Goal: Task Accomplishment & Management: Complete application form

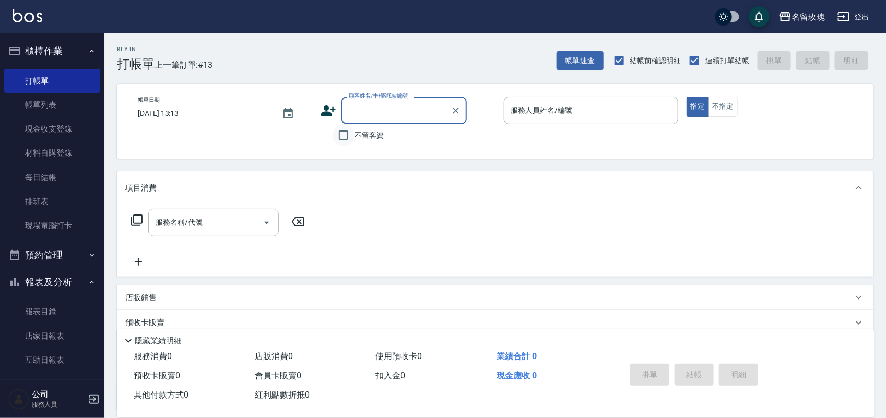
click at [348, 133] on input "不留客資" at bounding box center [344, 135] width 22 height 22
checkbox input "true"
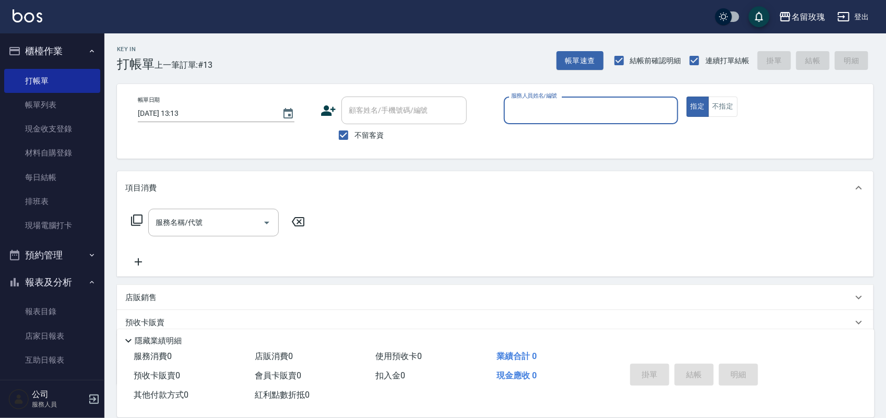
click at [617, 103] on input "服務人員姓名/編號" at bounding box center [591, 110] width 165 height 18
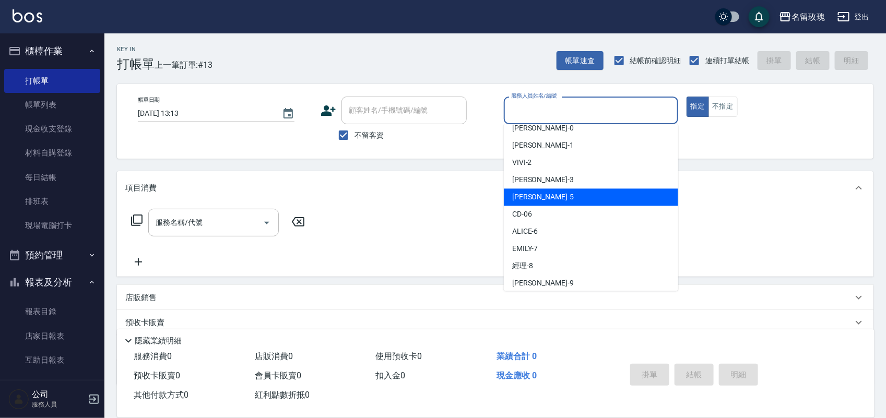
scroll to position [65, 0]
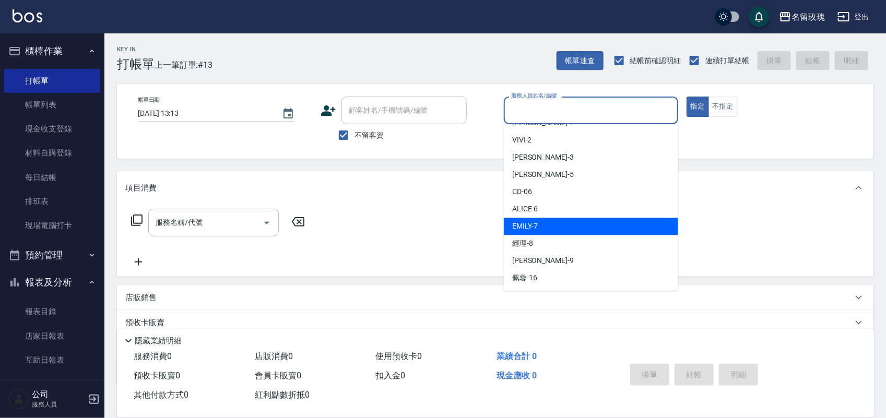
click at [593, 230] on div "[PERSON_NAME] -7" at bounding box center [591, 226] width 174 height 17
type input "[PERSON_NAME]-7"
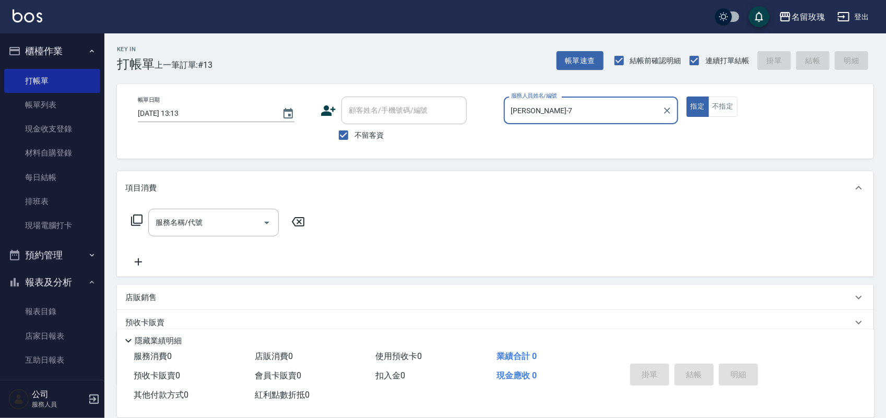
click at [139, 213] on div "服務名稱/代號 服務名稱/代號" at bounding box center [218, 223] width 186 height 28
click at [137, 220] on icon at bounding box center [137, 220] width 13 height 13
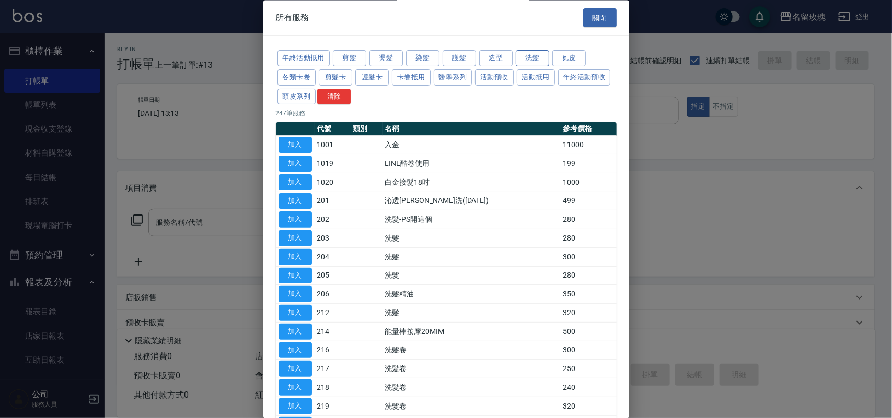
click at [526, 52] on button "洗髮" at bounding box center [532, 59] width 33 height 16
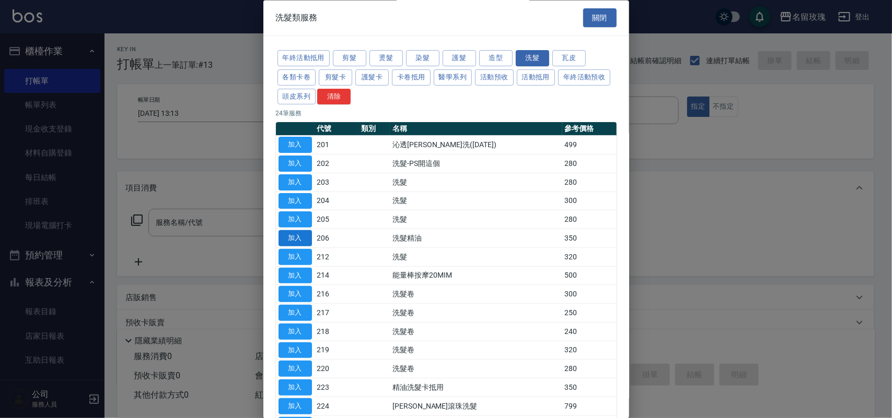
click at [301, 243] on button "加入" at bounding box center [294, 239] width 33 height 16
type input "洗髮精油(206)"
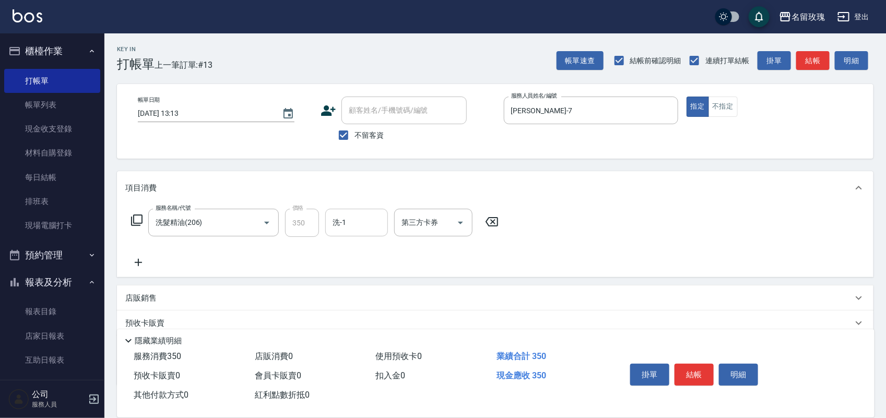
click at [377, 218] on input "洗-1" at bounding box center [356, 223] width 53 height 18
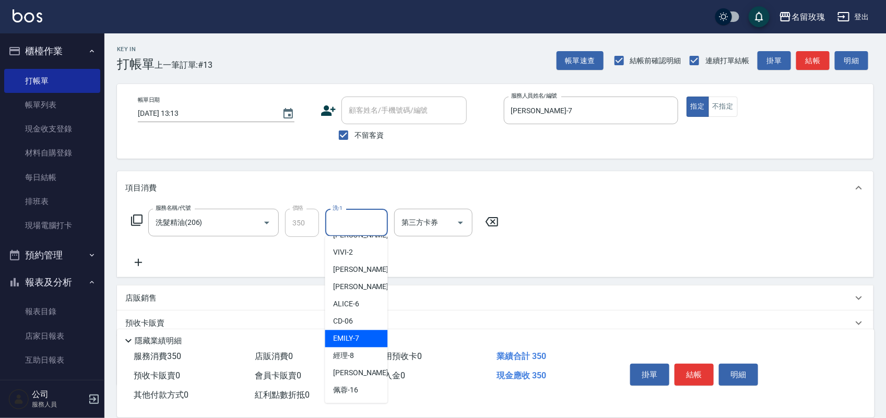
scroll to position [196, 0]
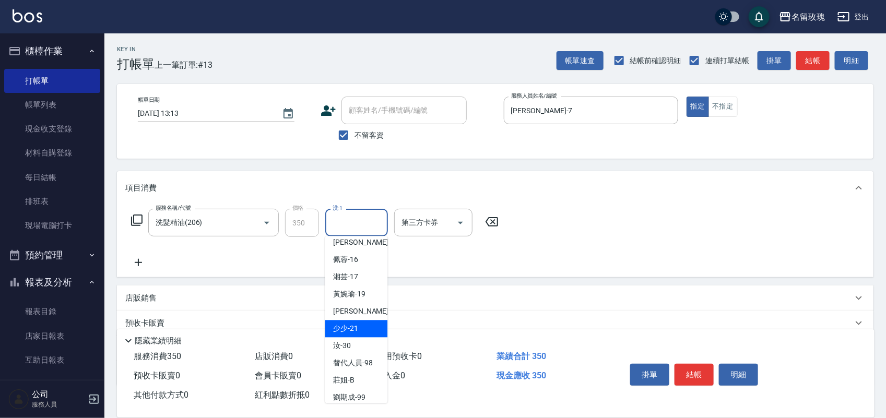
drag, startPoint x: 348, startPoint y: 334, endPoint x: 215, endPoint y: 273, distance: 146.5
click at [341, 328] on ul "公司 -00 公司1 (無代號) [PERSON_NAME] -0 [PERSON_NAME] -1 VIVI -2 [PERSON_NAME] -3 [PE…" at bounding box center [356, 320] width 63 height 167
click at [346, 338] on div "少少 -21" at bounding box center [356, 329] width 63 height 17
type input "少少-21"
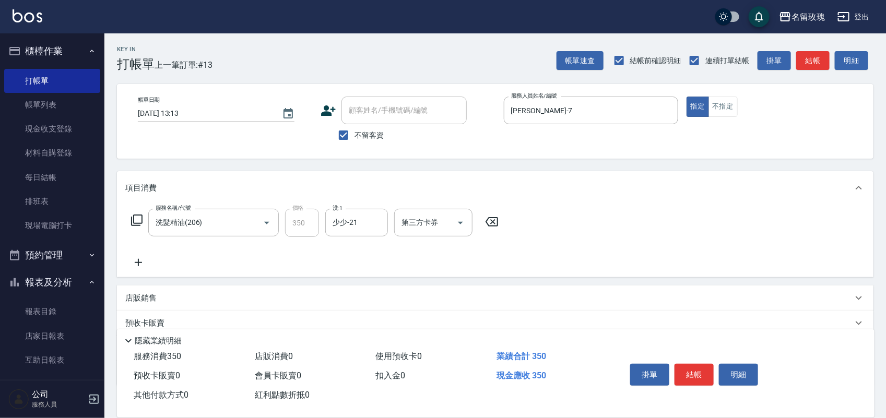
click at [138, 221] on icon at bounding box center [137, 220] width 13 height 13
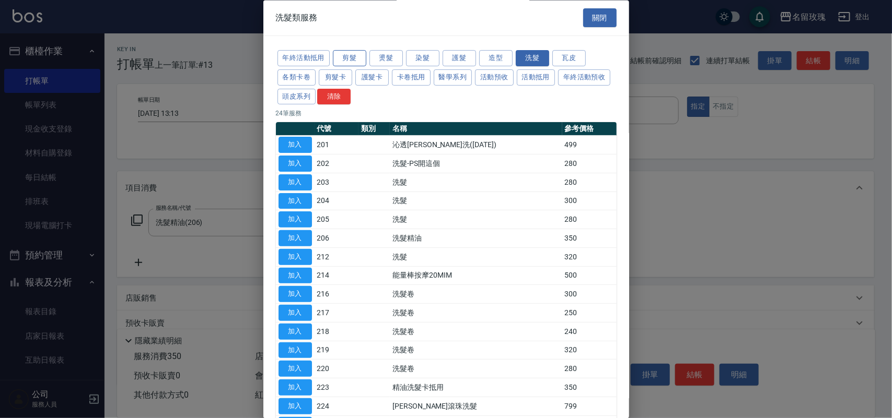
click at [344, 62] on button "剪髮" at bounding box center [349, 59] width 33 height 16
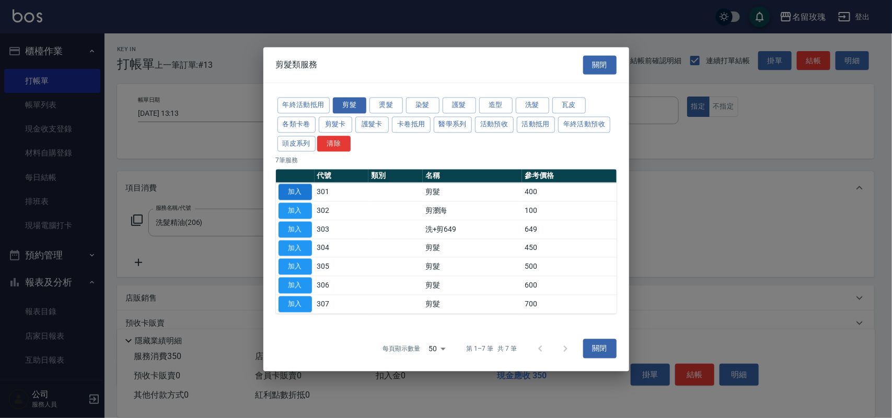
click at [303, 192] on button "加入" at bounding box center [294, 192] width 33 height 16
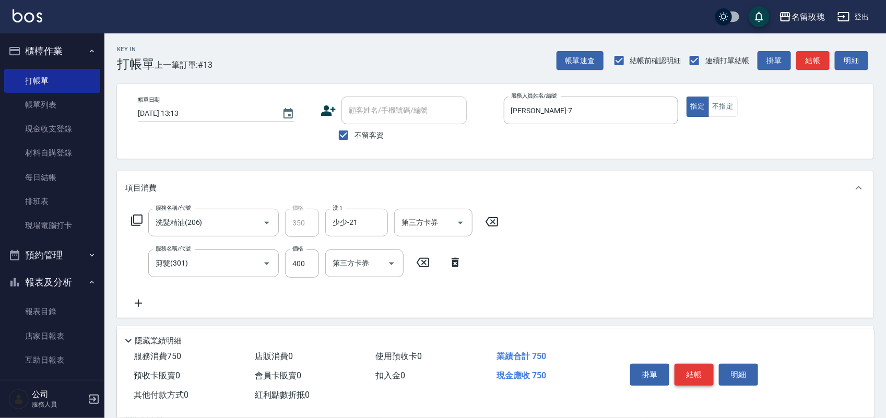
click at [690, 374] on button "結帳" at bounding box center [694, 375] width 39 height 22
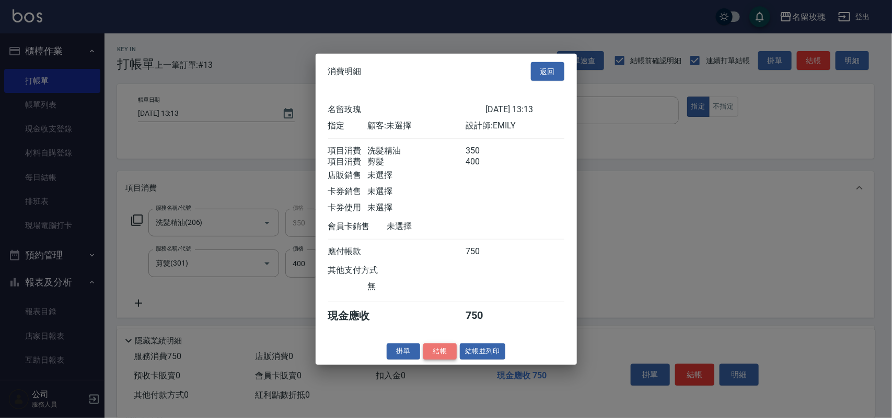
click at [425, 356] on button "結帳" at bounding box center [439, 352] width 33 height 16
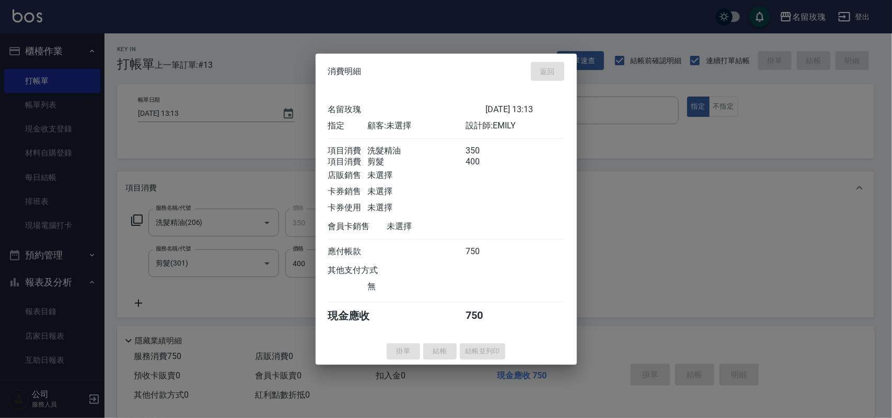
type input "[DATE] 14:17"
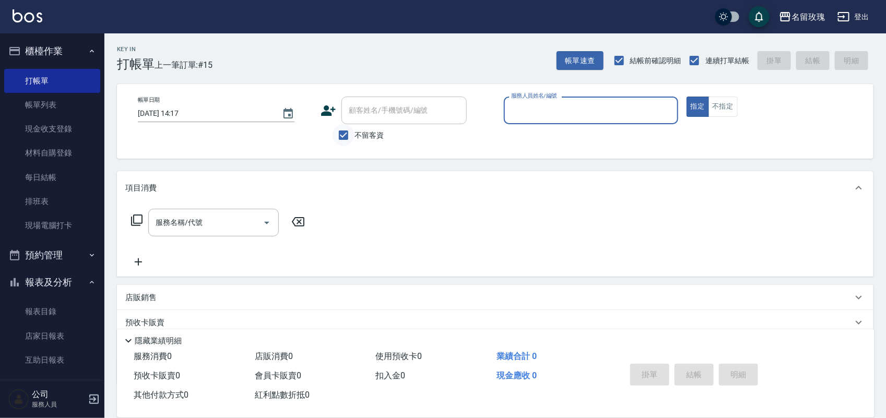
click at [346, 128] on input "不留客資" at bounding box center [344, 135] width 22 height 22
checkbox input "false"
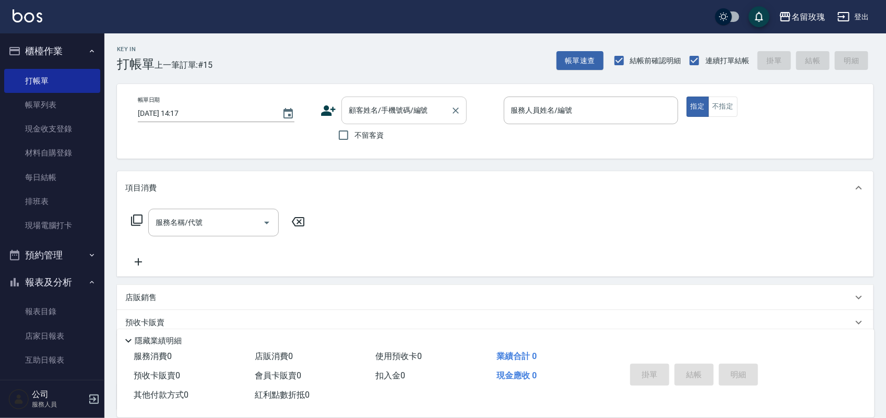
click at [358, 112] on div "顧客姓名/手機號碼/編號 顧客姓名/手機號碼/編號" at bounding box center [404, 111] width 125 height 28
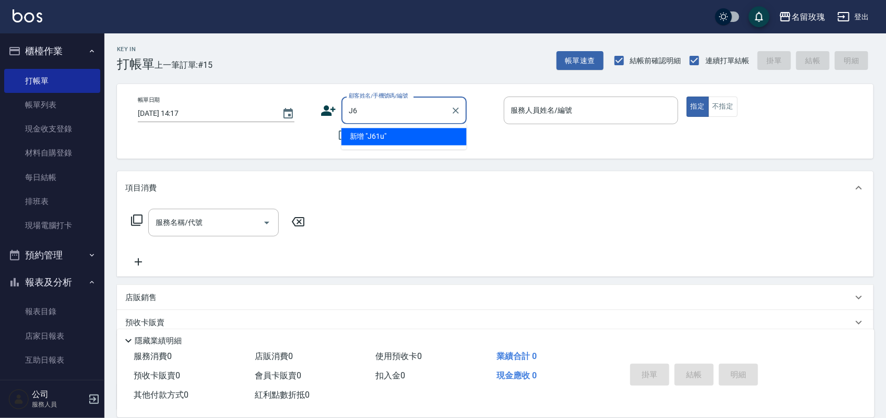
type input "J"
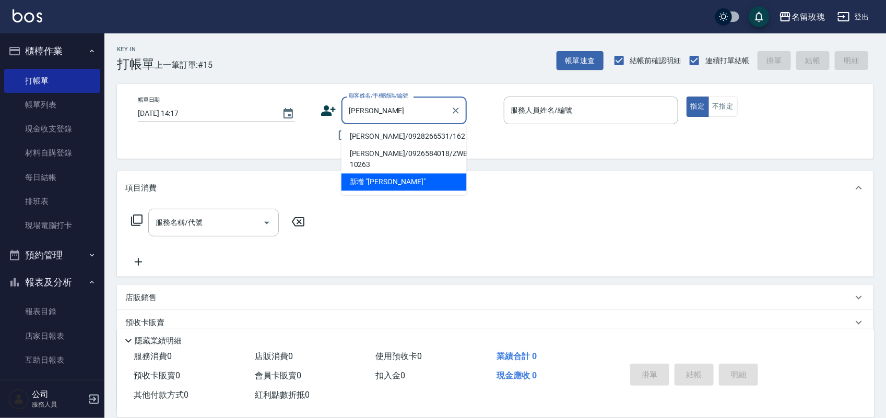
click at [384, 128] on li "[PERSON_NAME]/0928266531/162" at bounding box center [404, 136] width 125 height 17
type input "[PERSON_NAME]/0928266531/162"
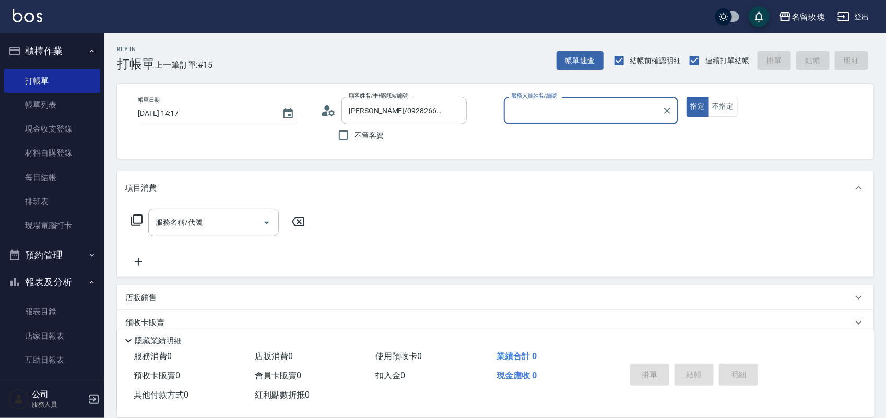
type input "[PERSON_NAME]老師-9"
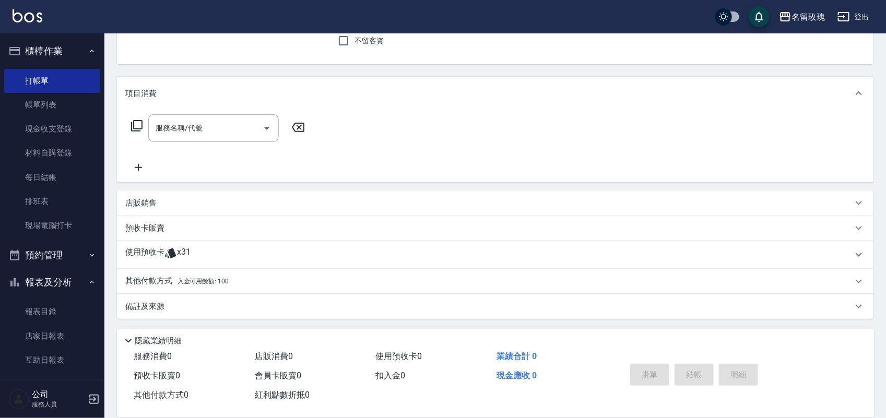
click at [199, 253] on div "使用預收卡 x31" at bounding box center [489, 255] width 728 height 16
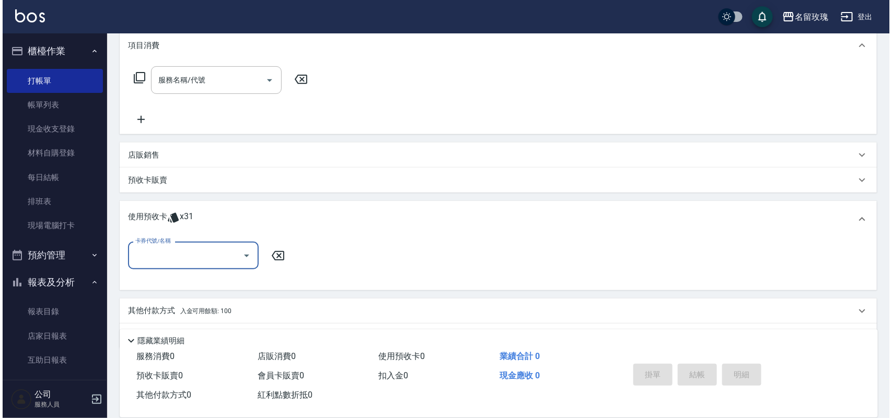
scroll to position [173, 0]
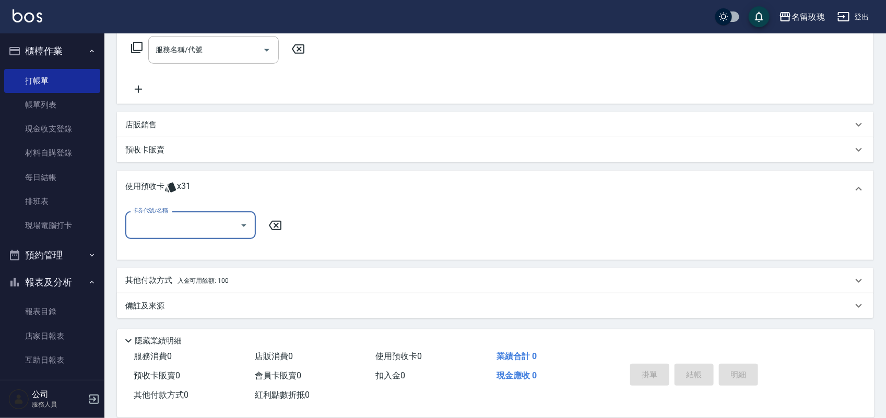
click at [215, 232] on input "卡券代號/名稱" at bounding box center [183, 225] width 106 height 18
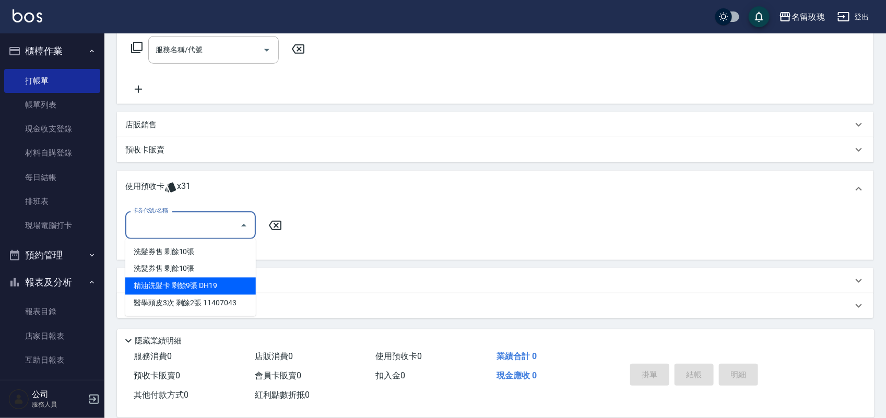
drag, startPoint x: 238, startPoint y: 292, endPoint x: 236, endPoint y: 278, distance: 14.3
click at [238, 291] on div "精油洗髮卡 剩餘9張 DH19" at bounding box center [190, 286] width 131 height 17
type input "精油洗髮卡 DH19"
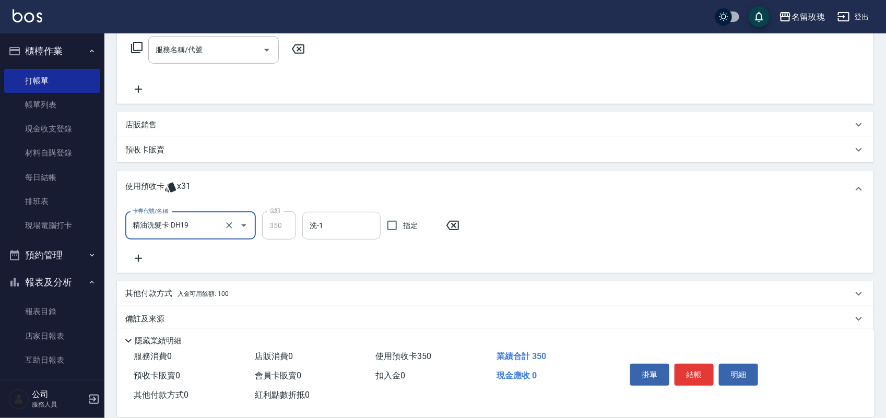
click at [350, 219] on input "洗-1" at bounding box center [341, 226] width 69 height 18
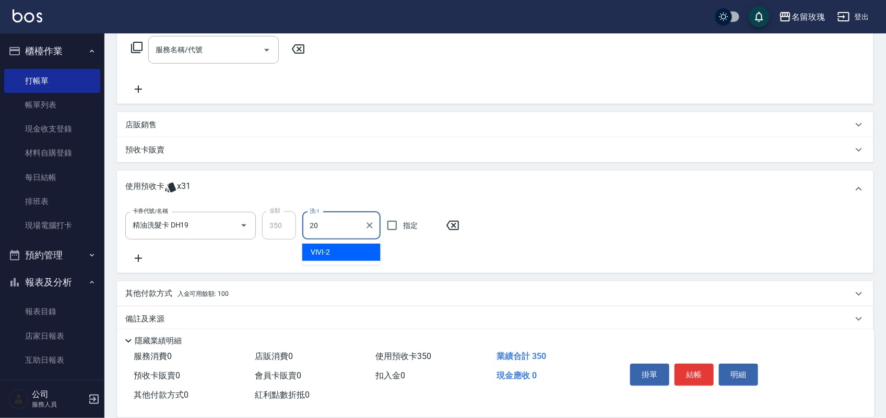
type input "[PERSON_NAME]-20"
click at [688, 370] on button "結帳" at bounding box center [694, 375] width 39 height 22
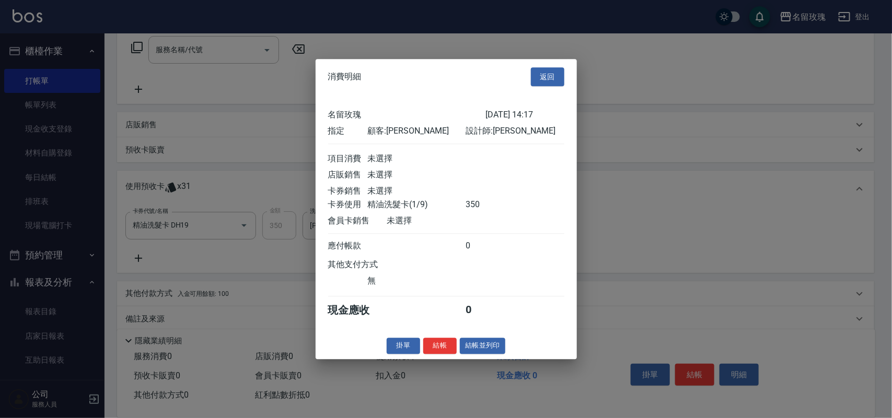
drag, startPoint x: 547, startPoint y: 55, endPoint x: 542, endPoint y: 56, distance: 5.5
click at [545, 59] on div "消費明細 返回" at bounding box center [445, 77] width 261 height 36
click at [547, 67] on button "返回" at bounding box center [547, 76] width 33 height 19
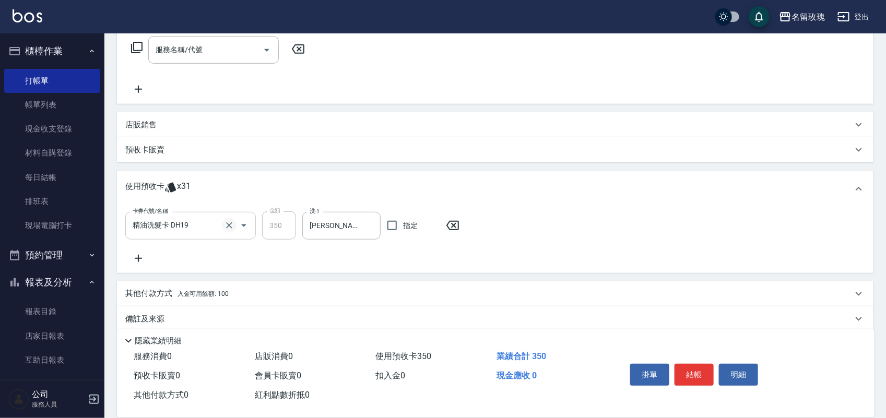
click at [228, 223] on icon "Clear" at bounding box center [229, 225] width 10 height 10
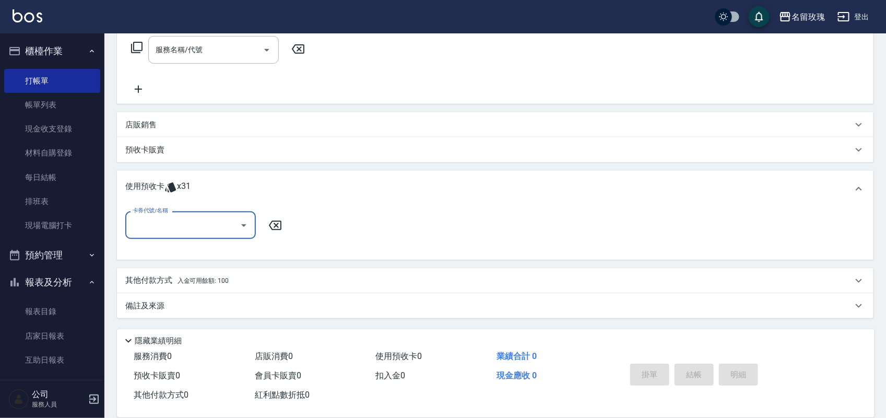
click at [228, 223] on input "卡券代號/名稱" at bounding box center [183, 225] width 106 height 18
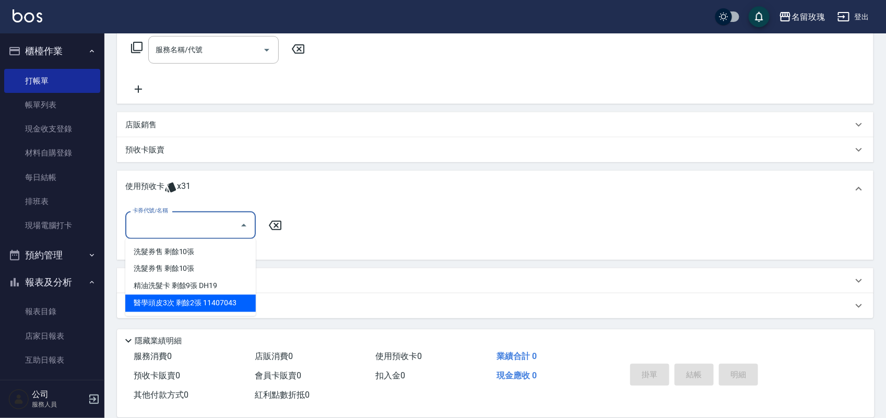
click at [229, 303] on div "醫學頭皮3次 剩餘2張 11407043" at bounding box center [190, 303] width 131 height 17
type input "醫學頭皮3次 11407043"
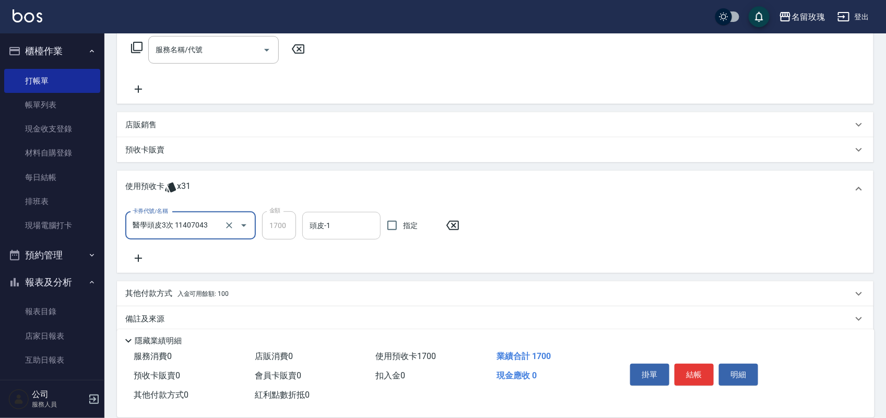
click at [331, 231] on input "頭皮-1" at bounding box center [341, 226] width 69 height 18
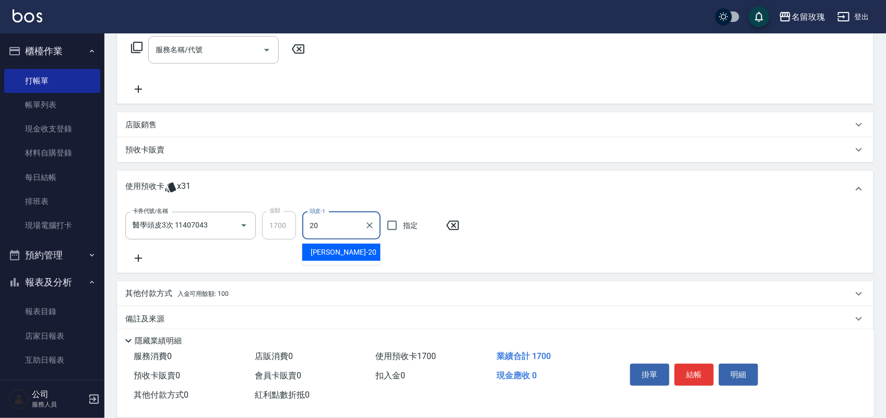
type input "[PERSON_NAME]-20"
drag, startPoint x: 693, startPoint y: 377, endPoint x: 675, endPoint y: 350, distance: 32.0
click at [693, 369] on button "結帳" at bounding box center [694, 375] width 39 height 22
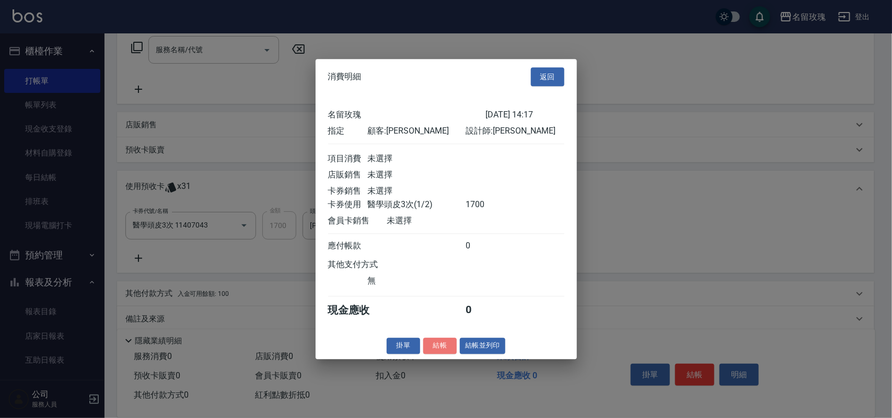
drag, startPoint x: 440, startPoint y: 351, endPoint x: 440, endPoint y: 345, distance: 6.3
click at [440, 350] on button "結帳" at bounding box center [439, 346] width 33 height 16
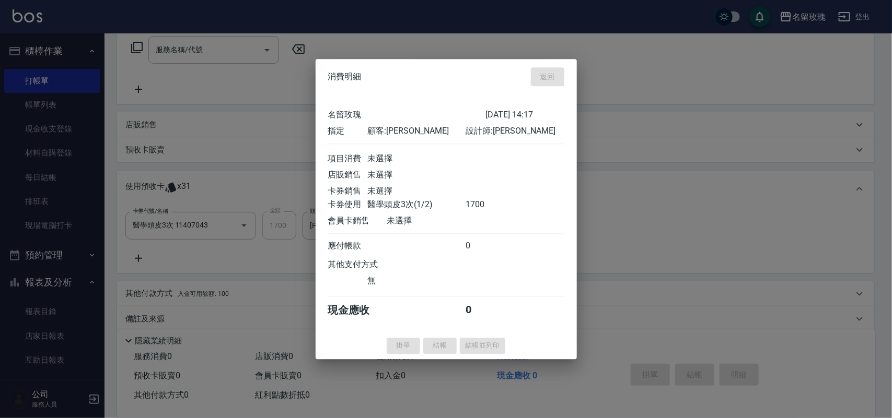
type input "[DATE] 14:26"
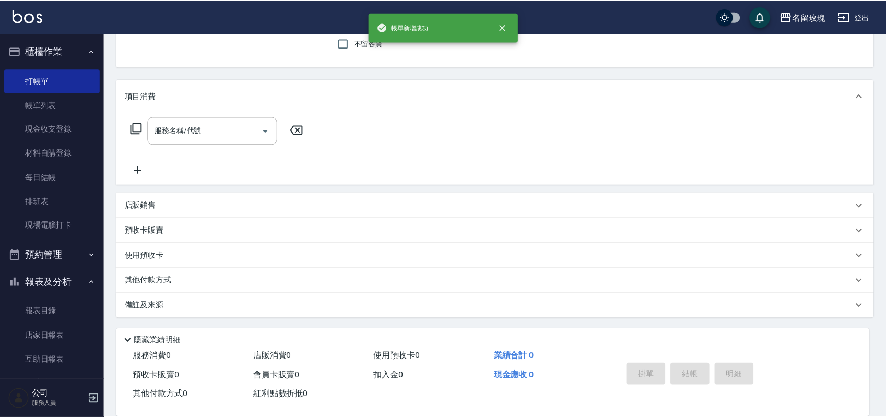
scroll to position [0, 0]
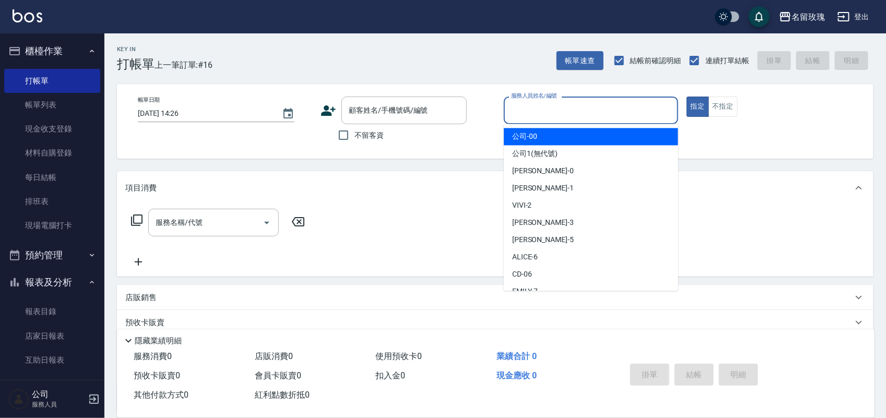
click at [567, 111] on input "服務人員姓名/編號" at bounding box center [591, 110] width 165 height 18
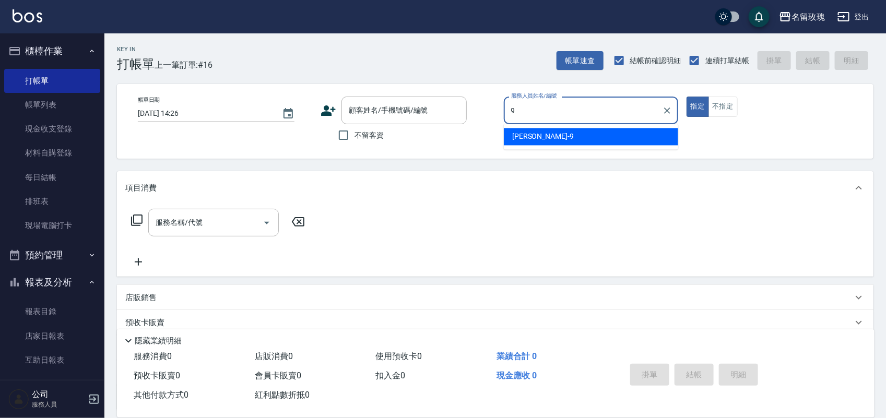
drag, startPoint x: 560, startPoint y: 133, endPoint x: 497, endPoint y: 112, distance: 66.6
click at [558, 132] on div "[PERSON_NAME]老師 -9" at bounding box center [591, 136] width 174 height 17
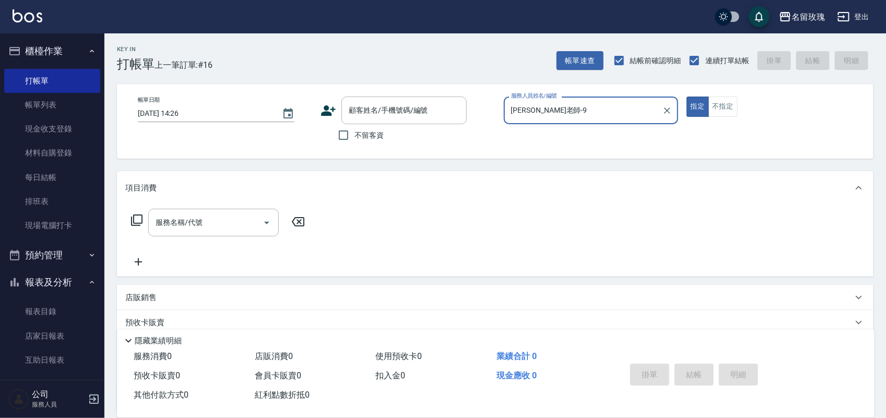
type input "[PERSON_NAME]老師-9"
click at [136, 217] on icon at bounding box center [137, 220] width 13 height 13
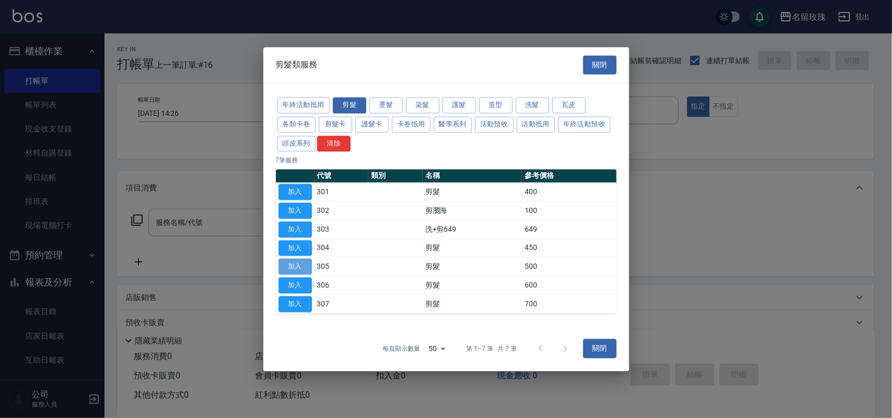
click at [300, 265] on button "加入" at bounding box center [294, 267] width 33 height 16
type input "剪髮(305)"
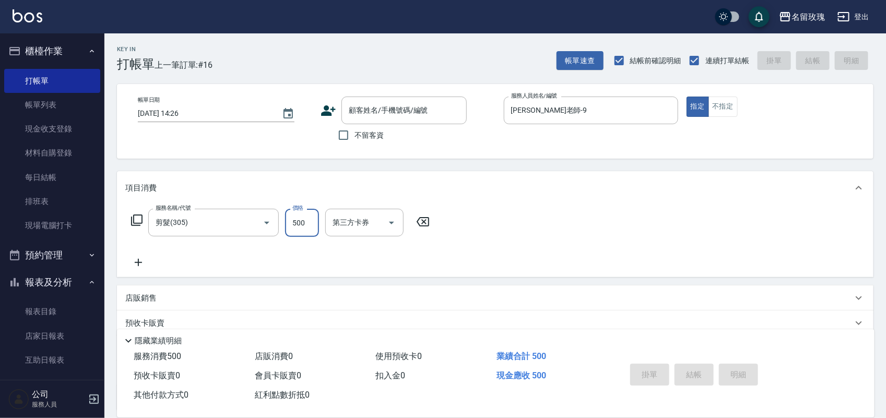
click at [315, 217] on input "500" at bounding box center [302, 223] width 34 height 28
type input "550"
click at [346, 132] on input "不留客資" at bounding box center [344, 135] width 22 height 22
checkbox input "true"
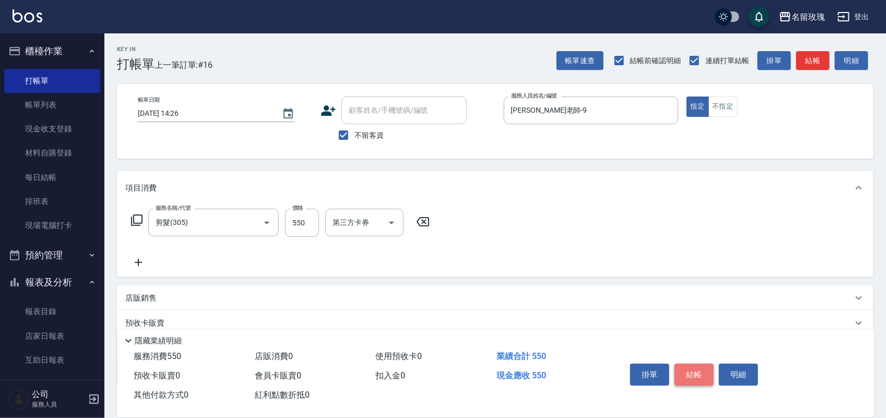
click at [698, 369] on button "結帳" at bounding box center [694, 375] width 39 height 22
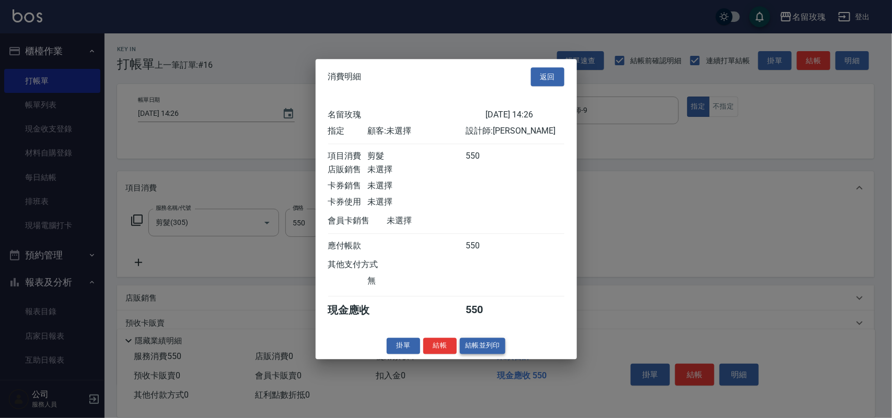
click at [488, 353] on button "結帳並列印" at bounding box center [482, 346] width 45 height 16
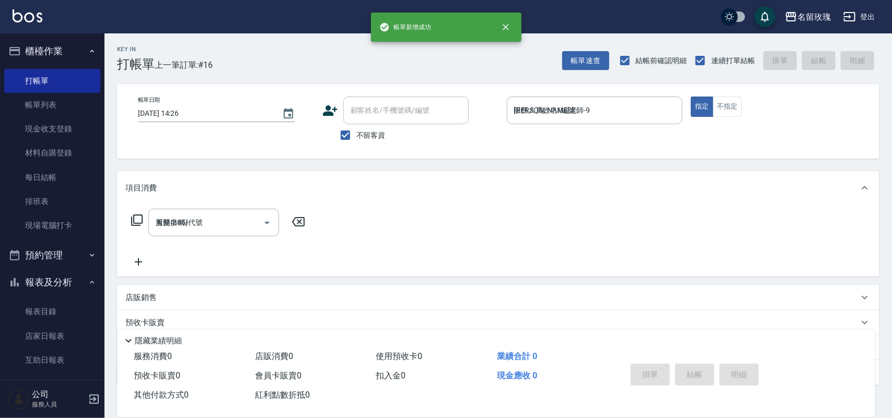
type input "[DATE] 14:27"
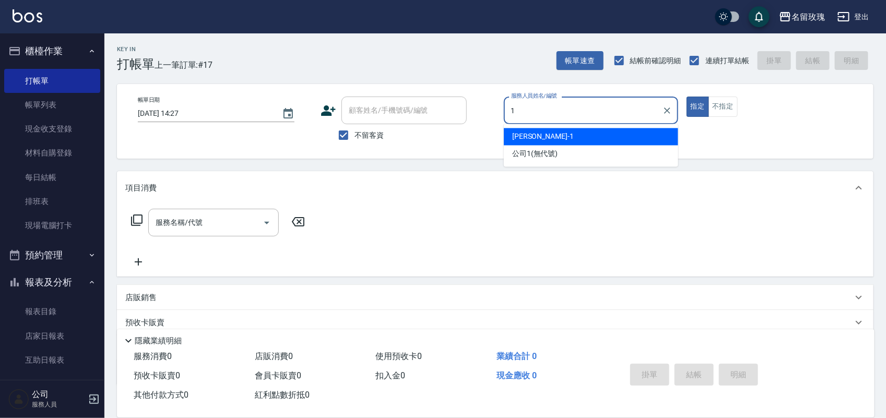
type input "[PERSON_NAME]-1"
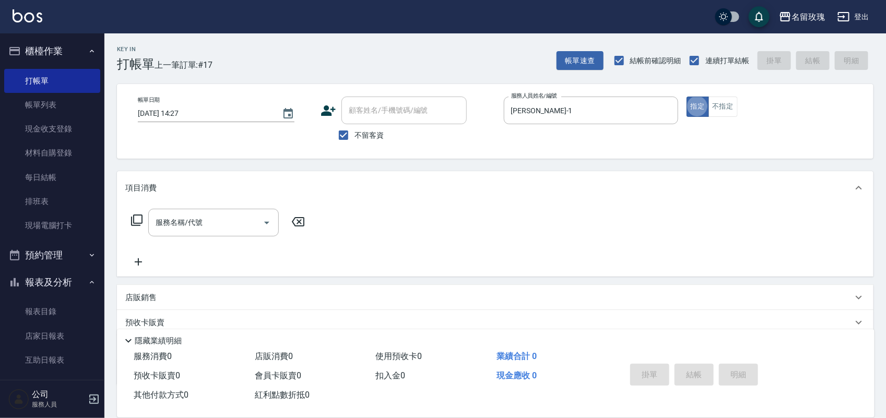
type button "true"
click at [192, 221] on div "服務名稱/代號 服務名稱/代號" at bounding box center [213, 223] width 131 height 28
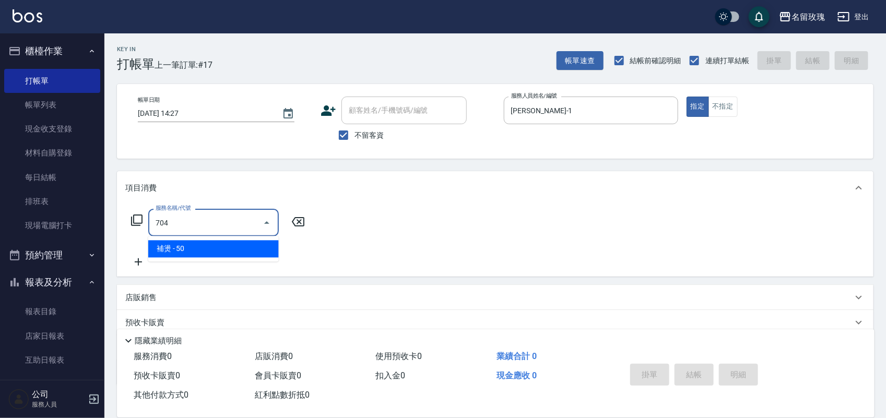
type input "補燙(704)"
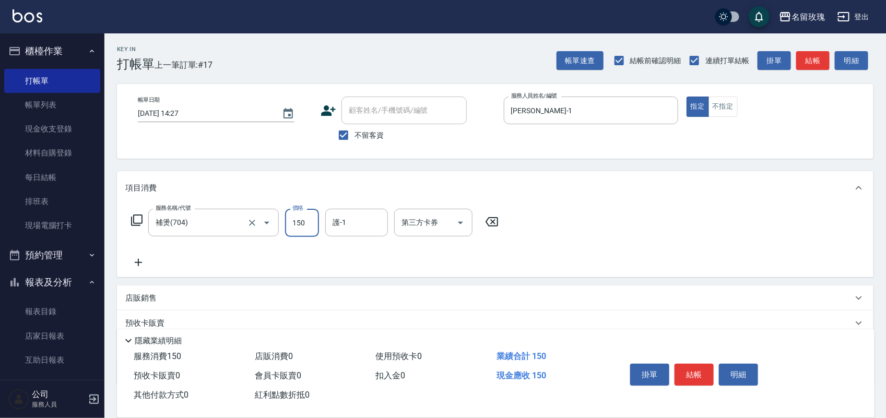
type input "150"
type input "少少-21"
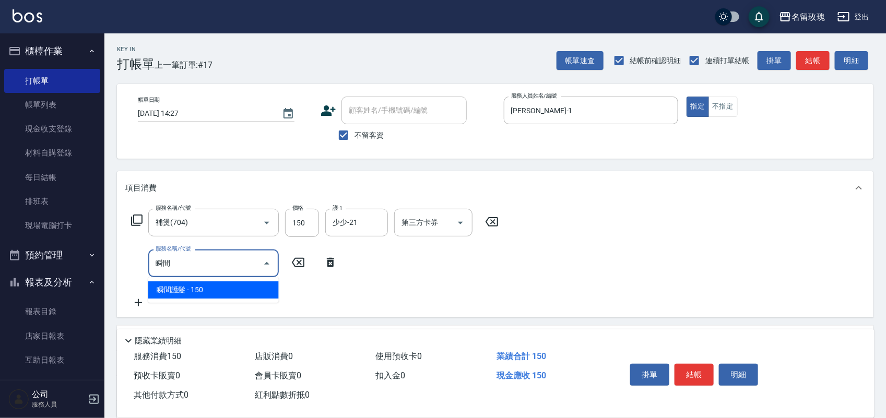
click at [223, 289] on span "瞬間護髮 - 150" at bounding box center [213, 290] width 131 height 17
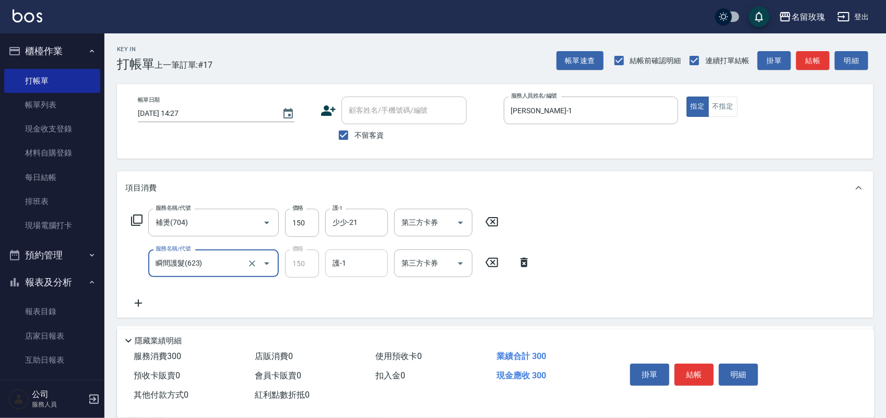
type input "瞬間護髮(623)"
click at [337, 262] on div "護-1 護-1" at bounding box center [356, 264] width 63 height 28
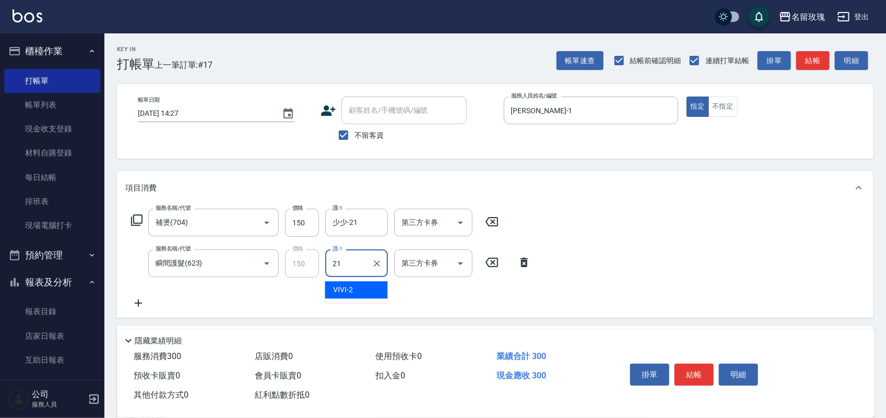
type input "少少-21"
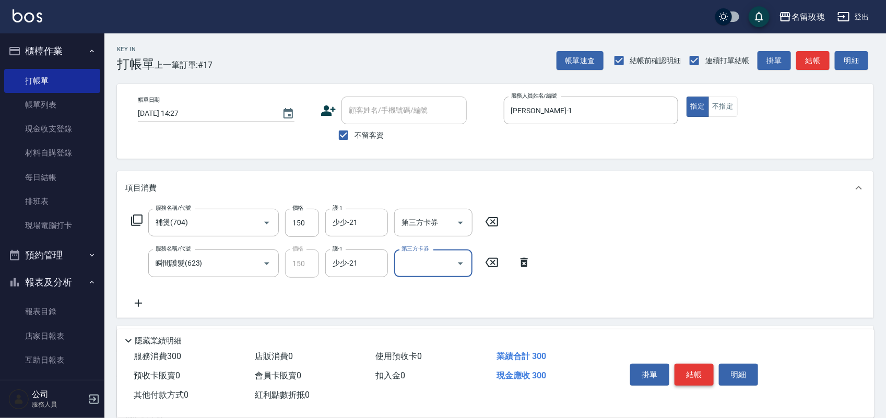
click at [699, 372] on button "結帳" at bounding box center [694, 375] width 39 height 22
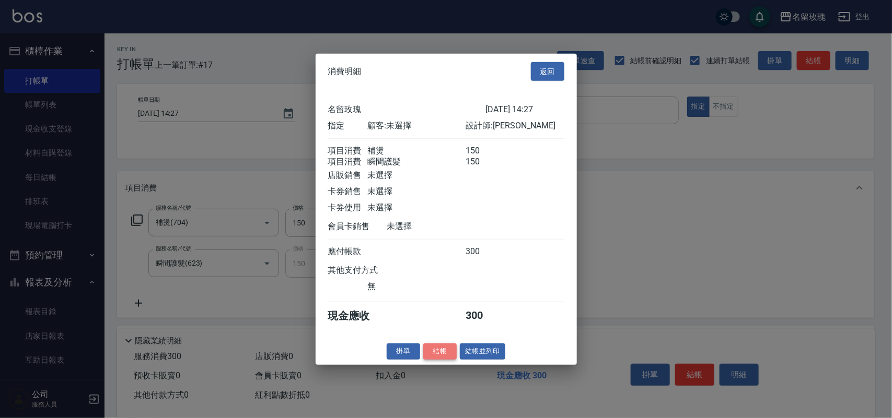
click at [435, 358] on button "結帳" at bounding box center [439, 352] width 33 height 16
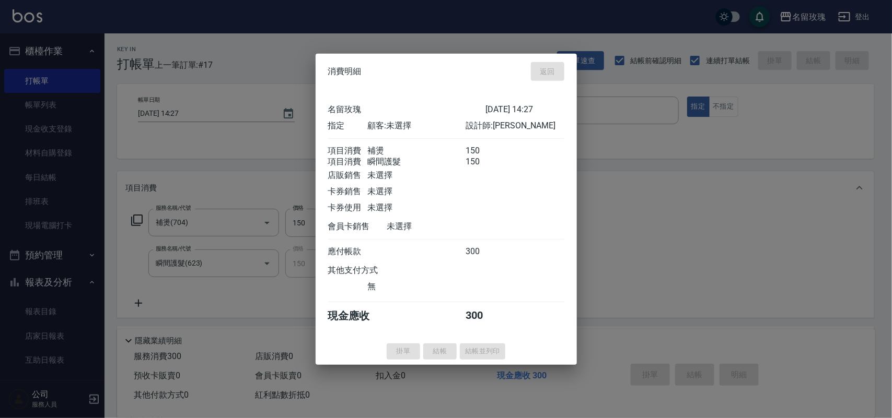
type input "[DATE] 14:28"
